Goal: Information Seeking & Learning: Learn about a topic

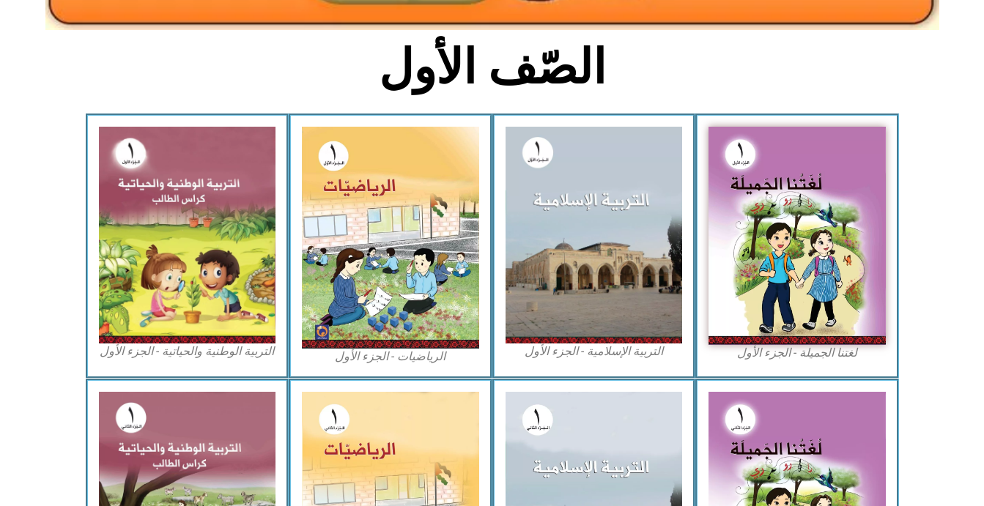
scroll to position [380, 0]
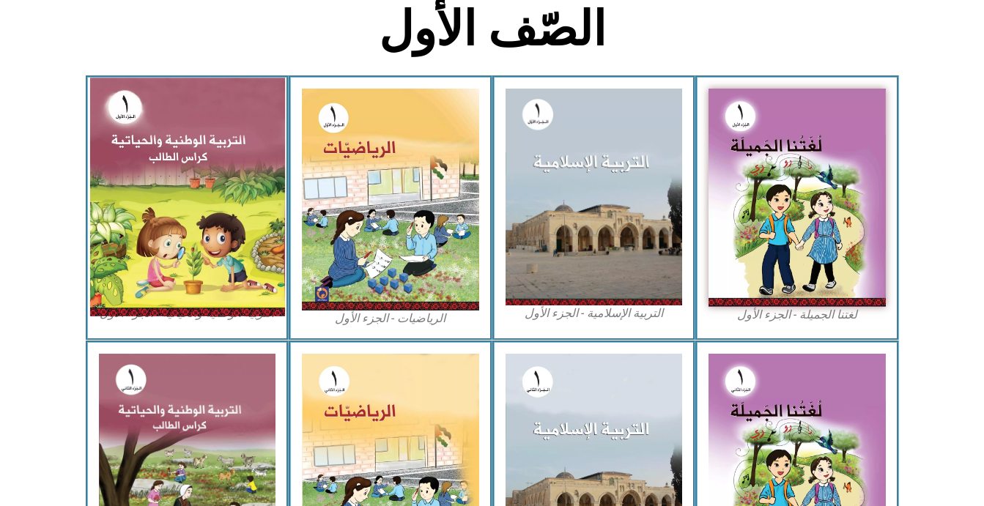
click at [182, 235] on img at bounding box center [186, 197] width 195 height 238
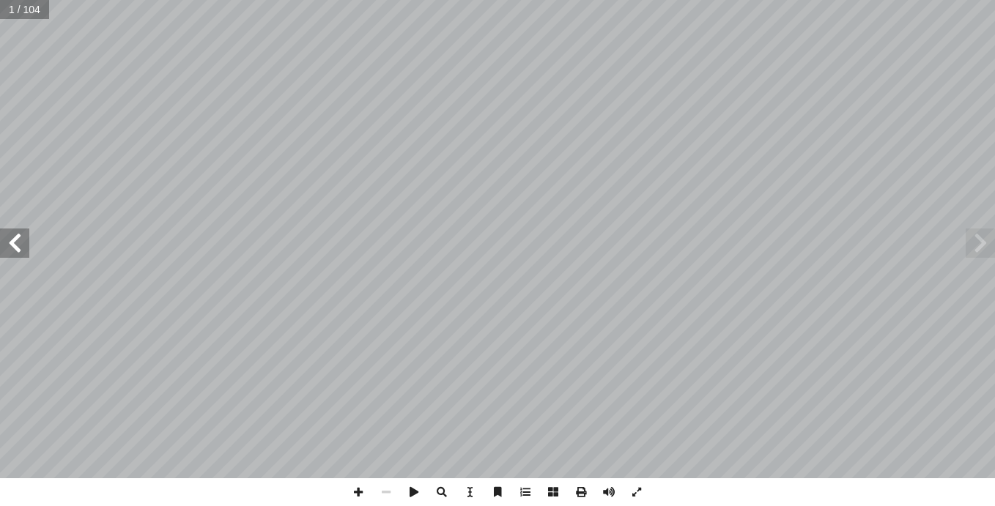
click at [18, 243] on span at bounding box center [14, 243] width 29 height 29
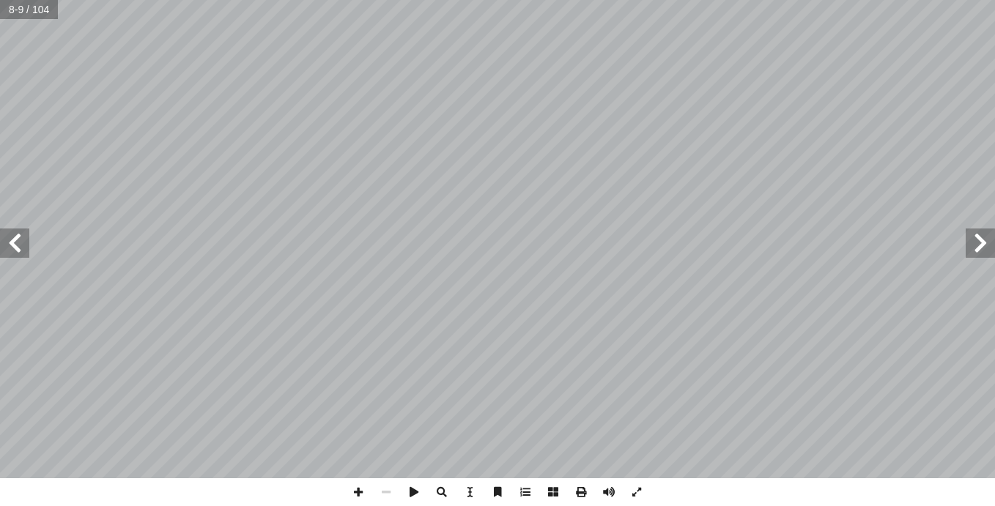
click at [18, 243] on span at bounding box center [14, 243] width 29 height 29
click at [361, 490] on span at bounding box center [358, 493] width 28 height 28
click at [27, 238] on span at bounding box center [14, 243] width 29 height 29
